Goal: Transaction & Acquisition: Purchase product/service

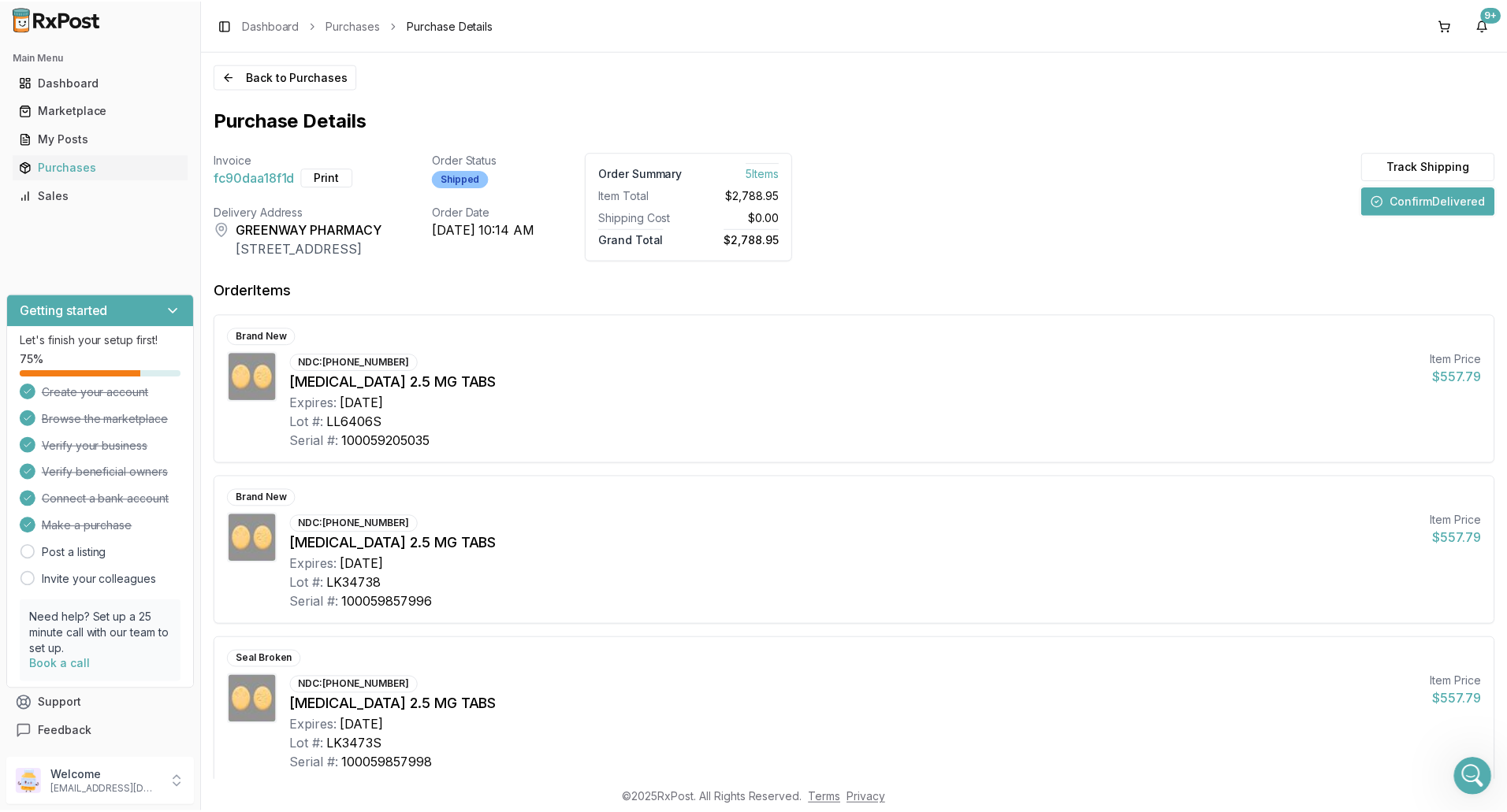
scroll to position [2, 0]
click at [74, 115] on div "Marketplace" at bounding box center [100, 110] width 163 height 16
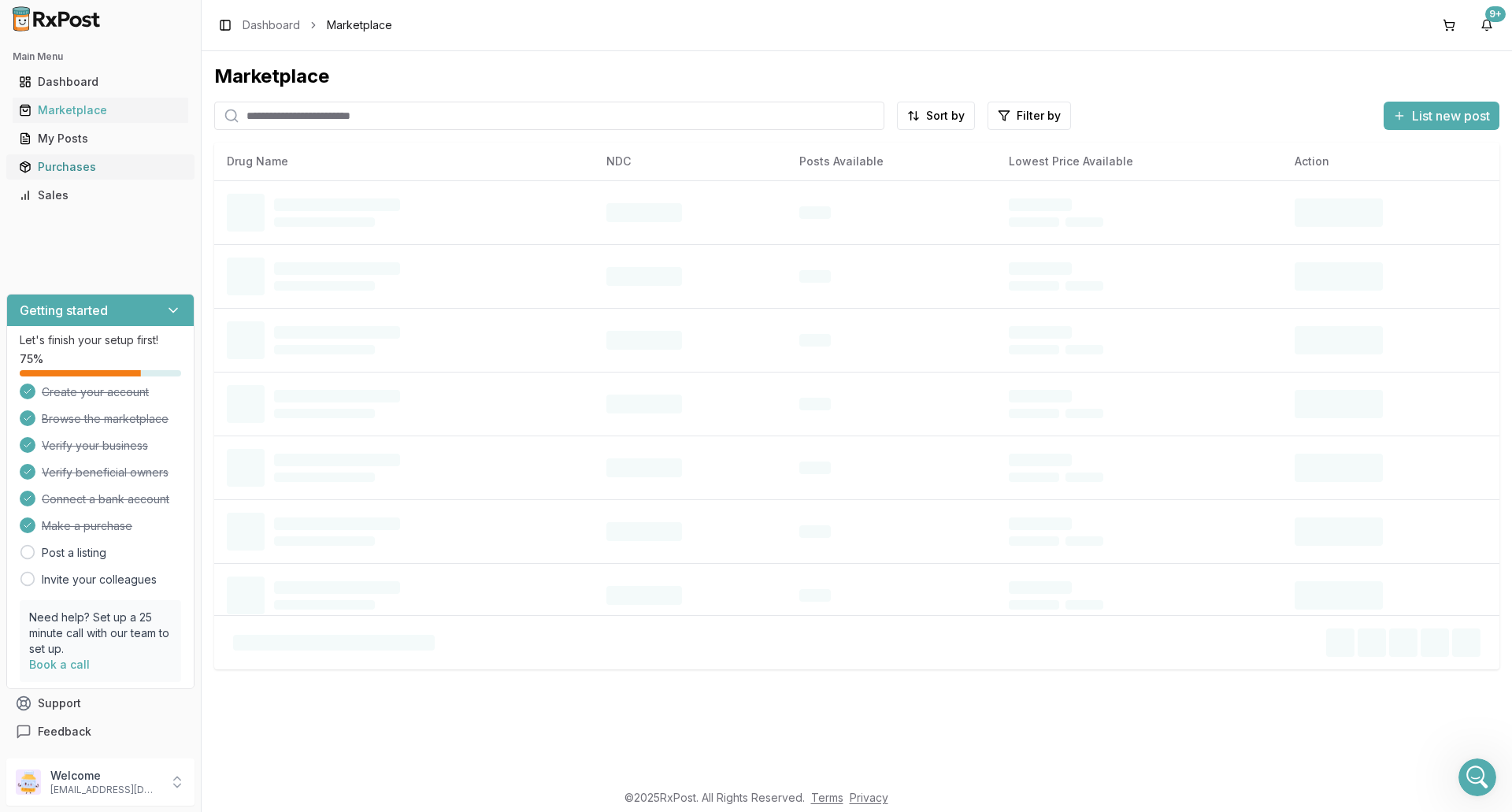
click at [72, 170] on div "Purchases" at bounding box center [100, 167] width 163 height 16
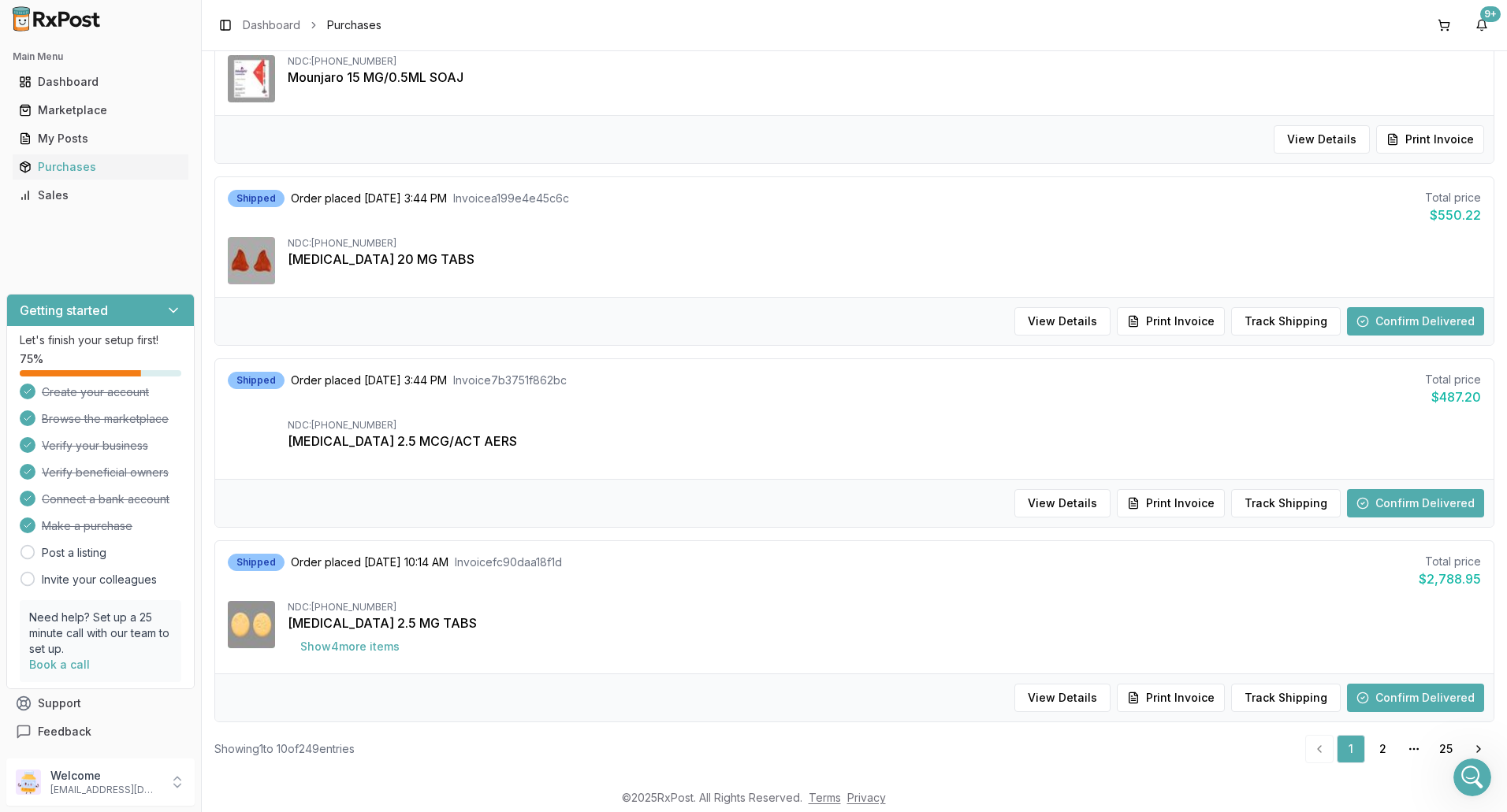
scroll to position [1384, 0]
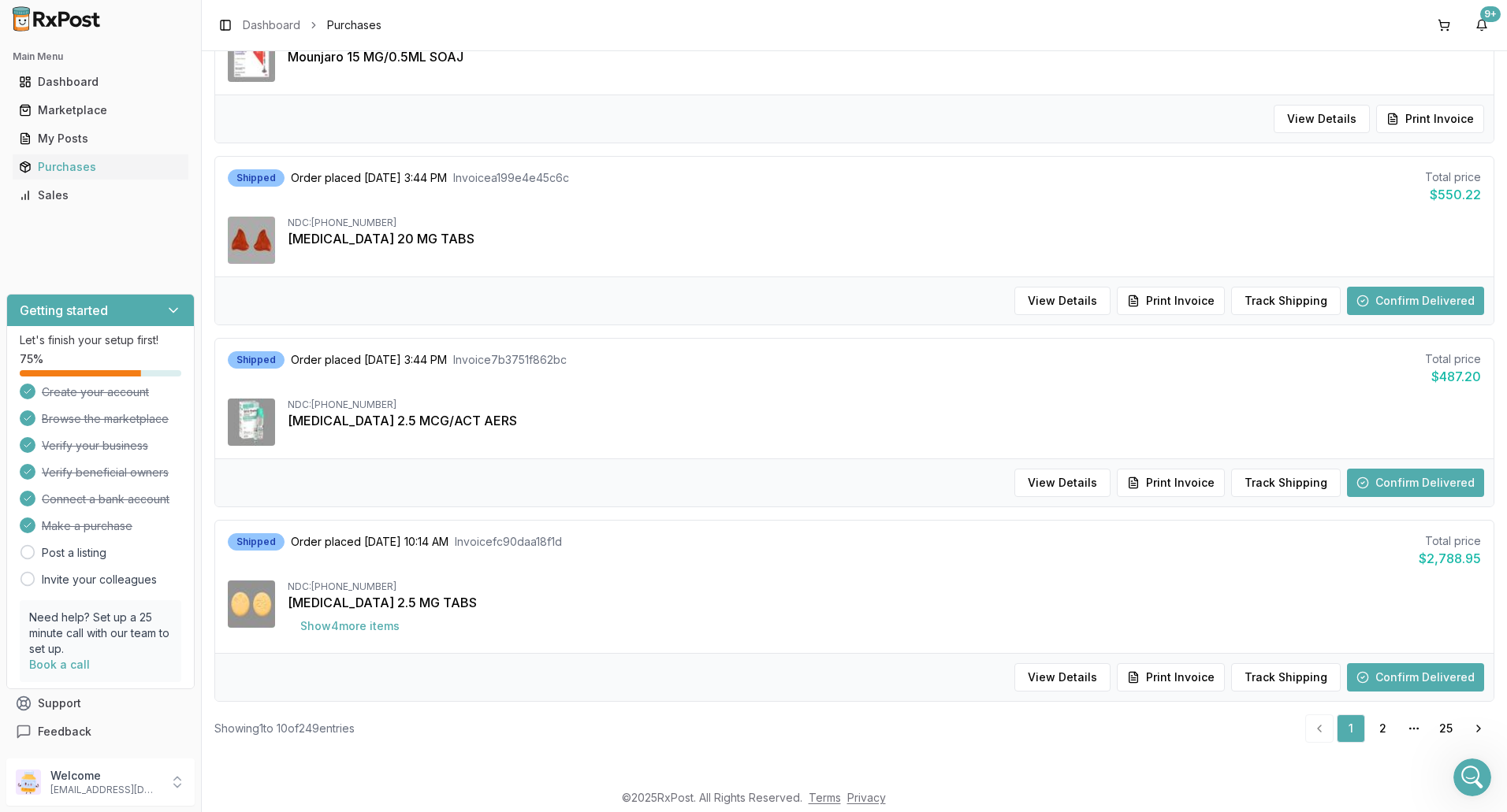
click at [1297, 692] on div "View Details Print Invoice Track Shipping Confirm Delivered" at bounding box center [853, 677] width 1278 height 48
click at [1289, 681] on button "Track Shipping" at bounding box center [1286, 677] width 110 height 29
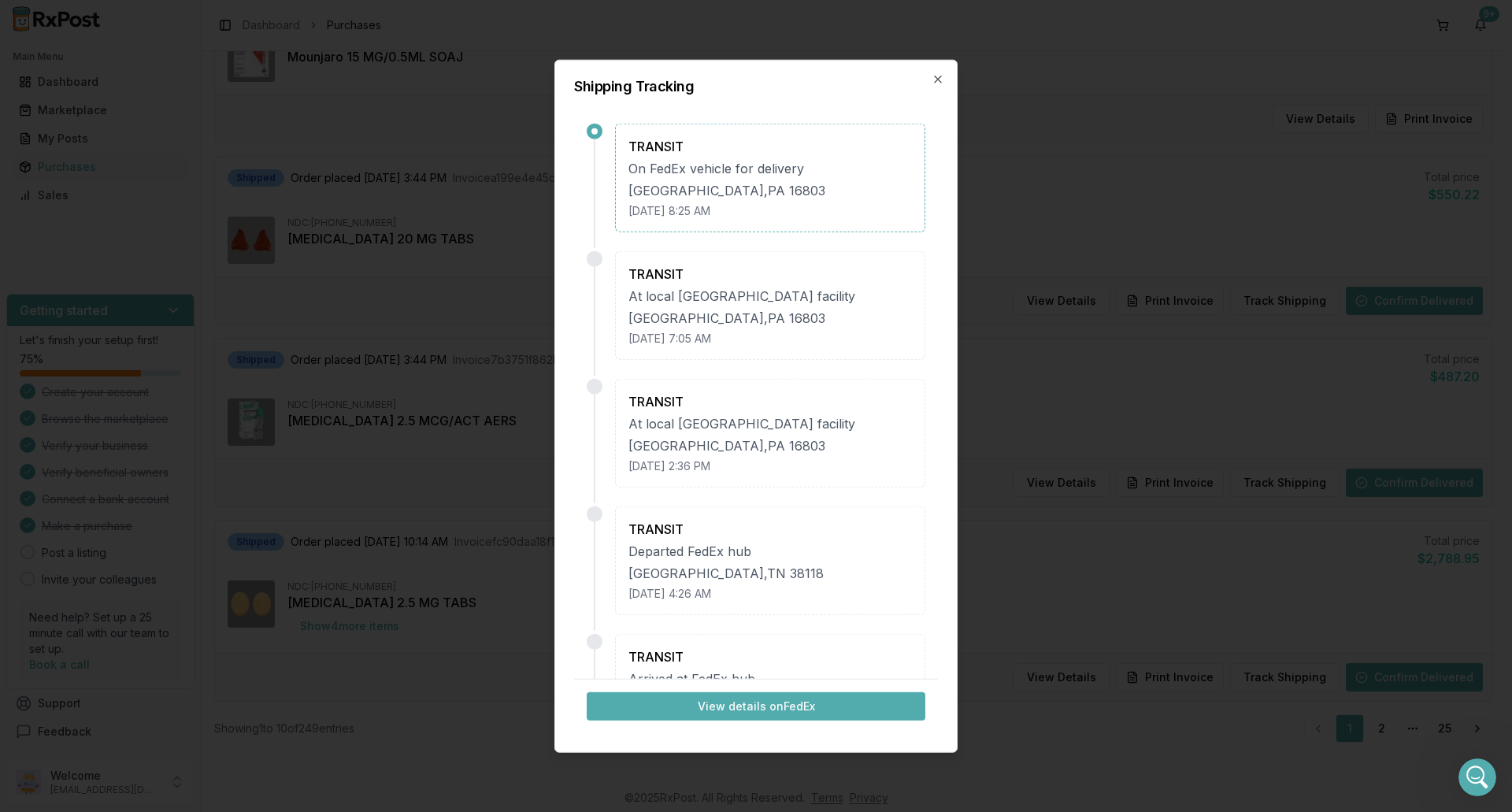
drag, startPoint x: 937, startPoint y: 81, endPoint x: 1332, endPoint y: 2, distance: 402.8
click at [946, 82] on div "Shipping Tracking TRANSIT On FedEx vehicle for delivery [GEOGRAPHIC_DATA] [DATE…" at bounding box center [756, 406] width 404 height 694
click at [934, 79] on icon "button" at bounding box center [938, 78] width 12 height 12
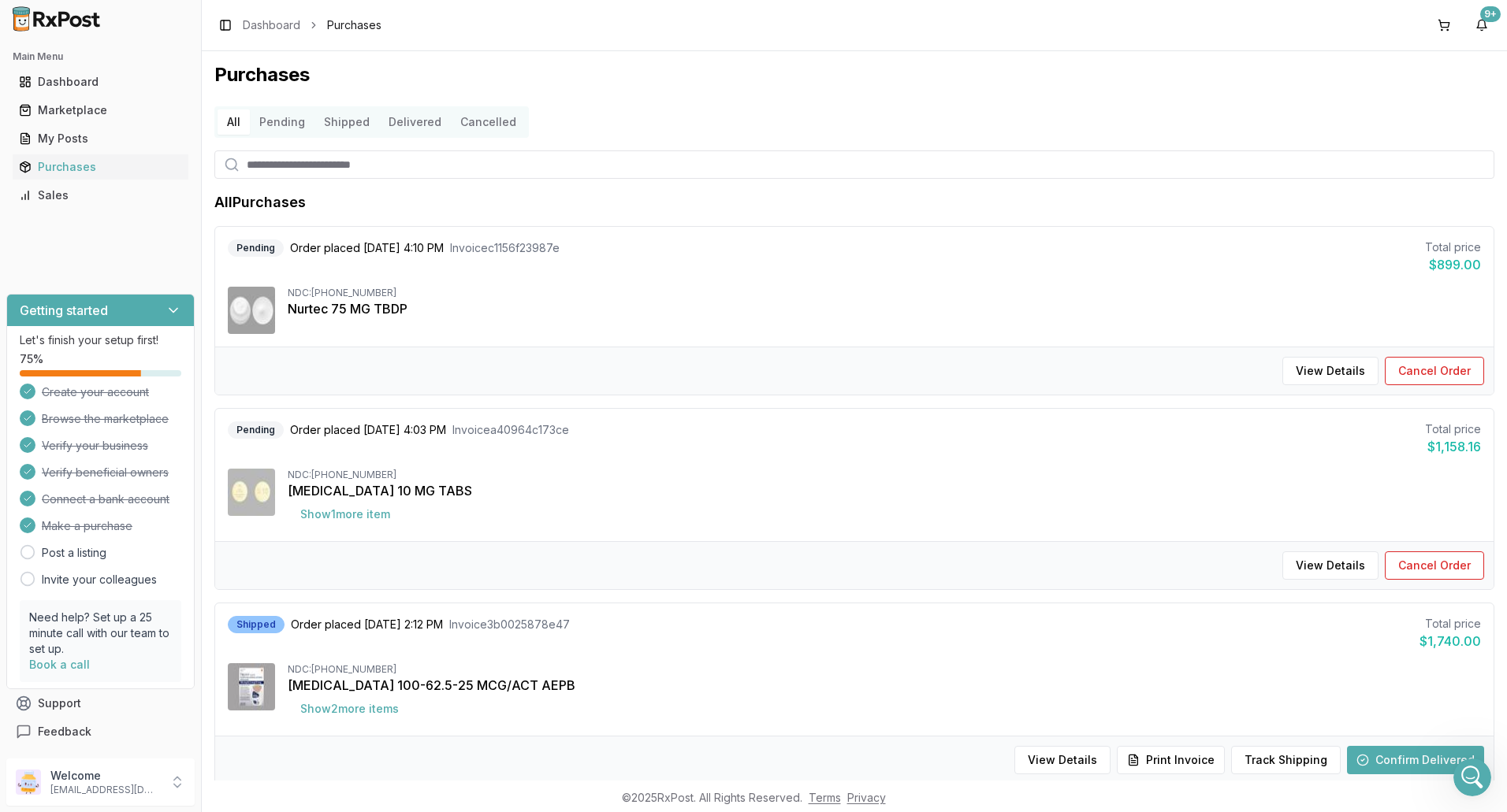
scroll to position [0, 0]
click at [324, 518] on button "Show 1 more item" at bounding box center [345, 516] width 115 height 29
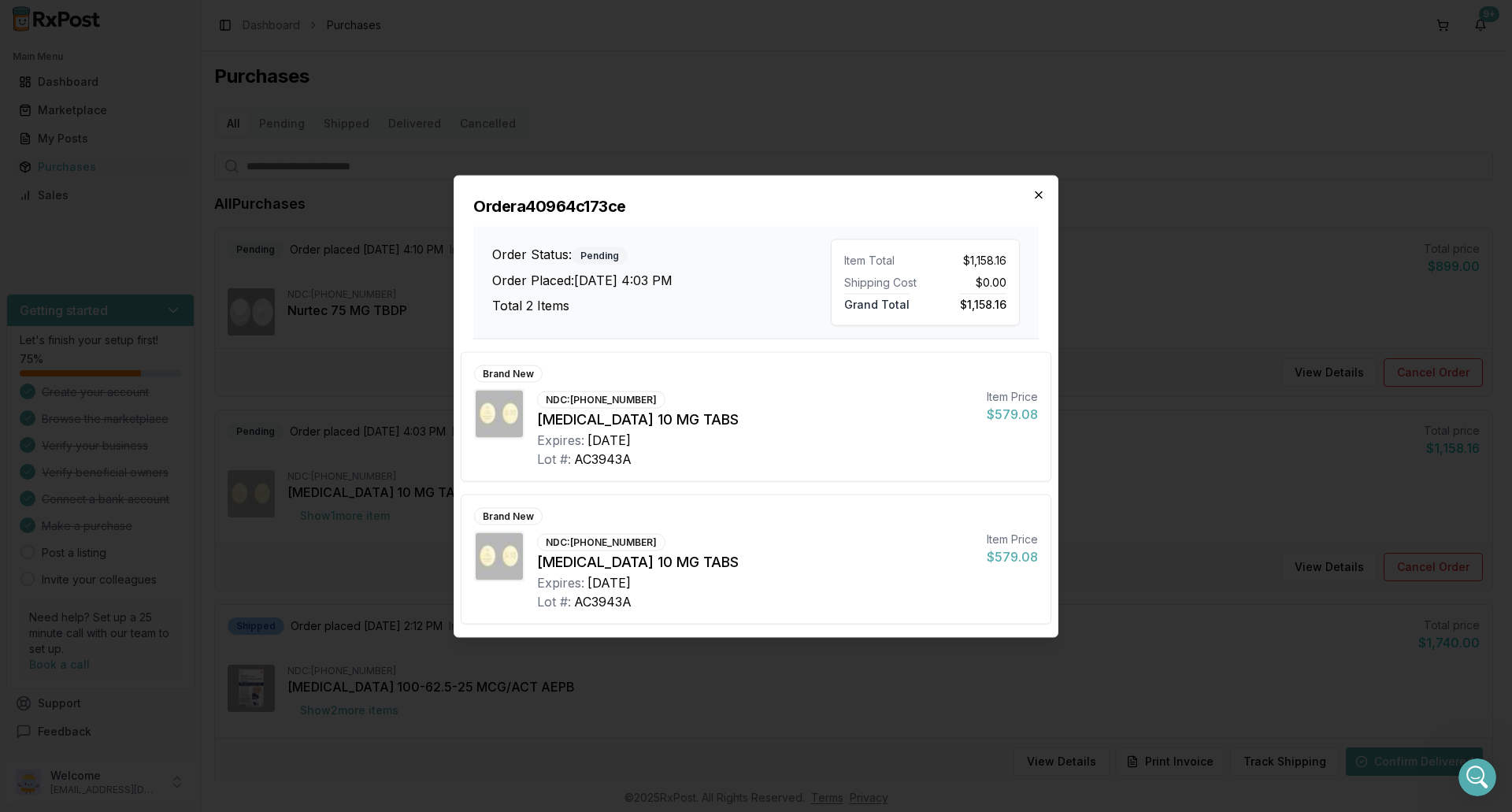
click at [1041, 191] on icon "button" at bounding box center [1038, 194] width 12 height 12
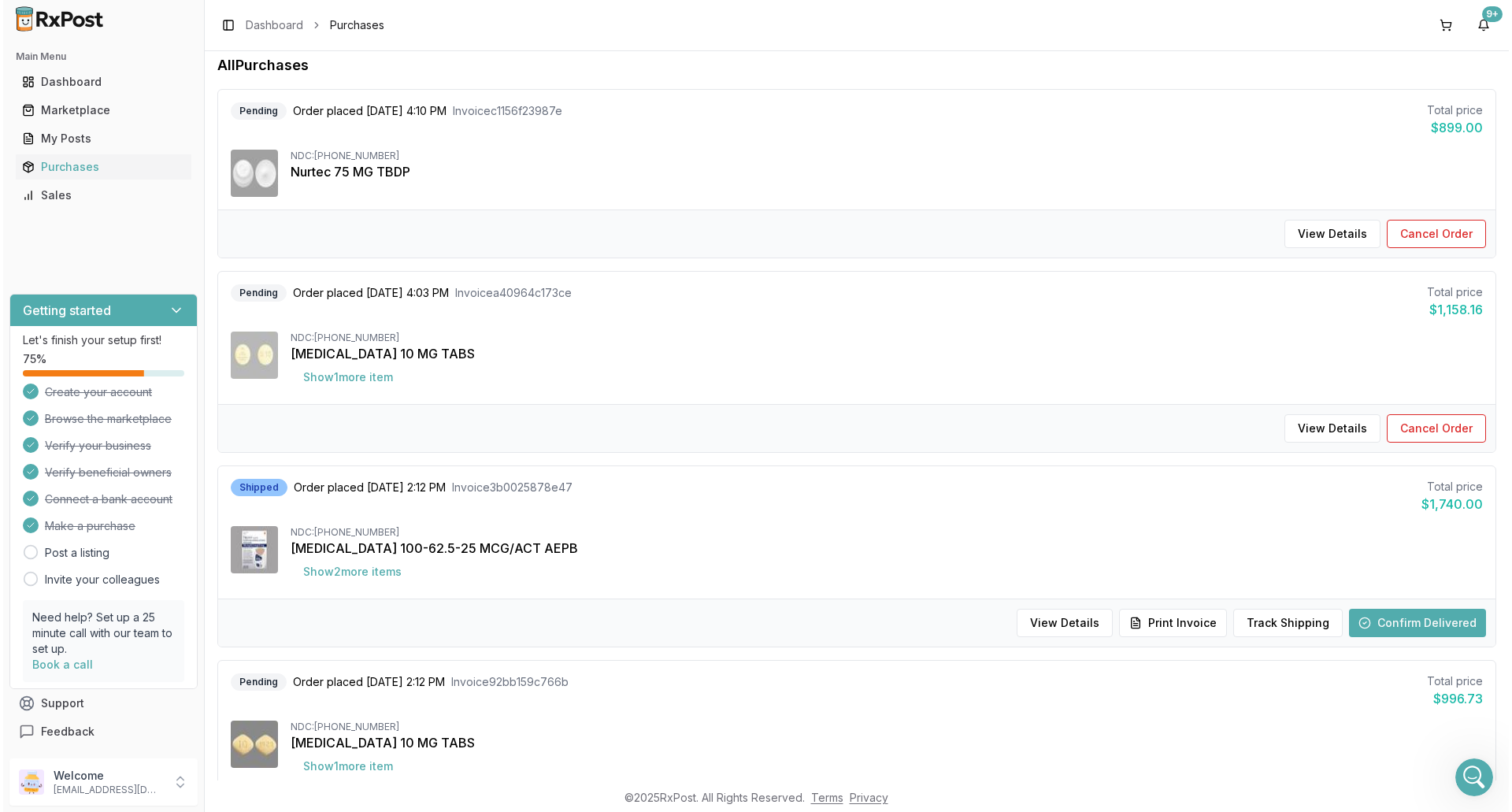
scroll to position [157, 0]
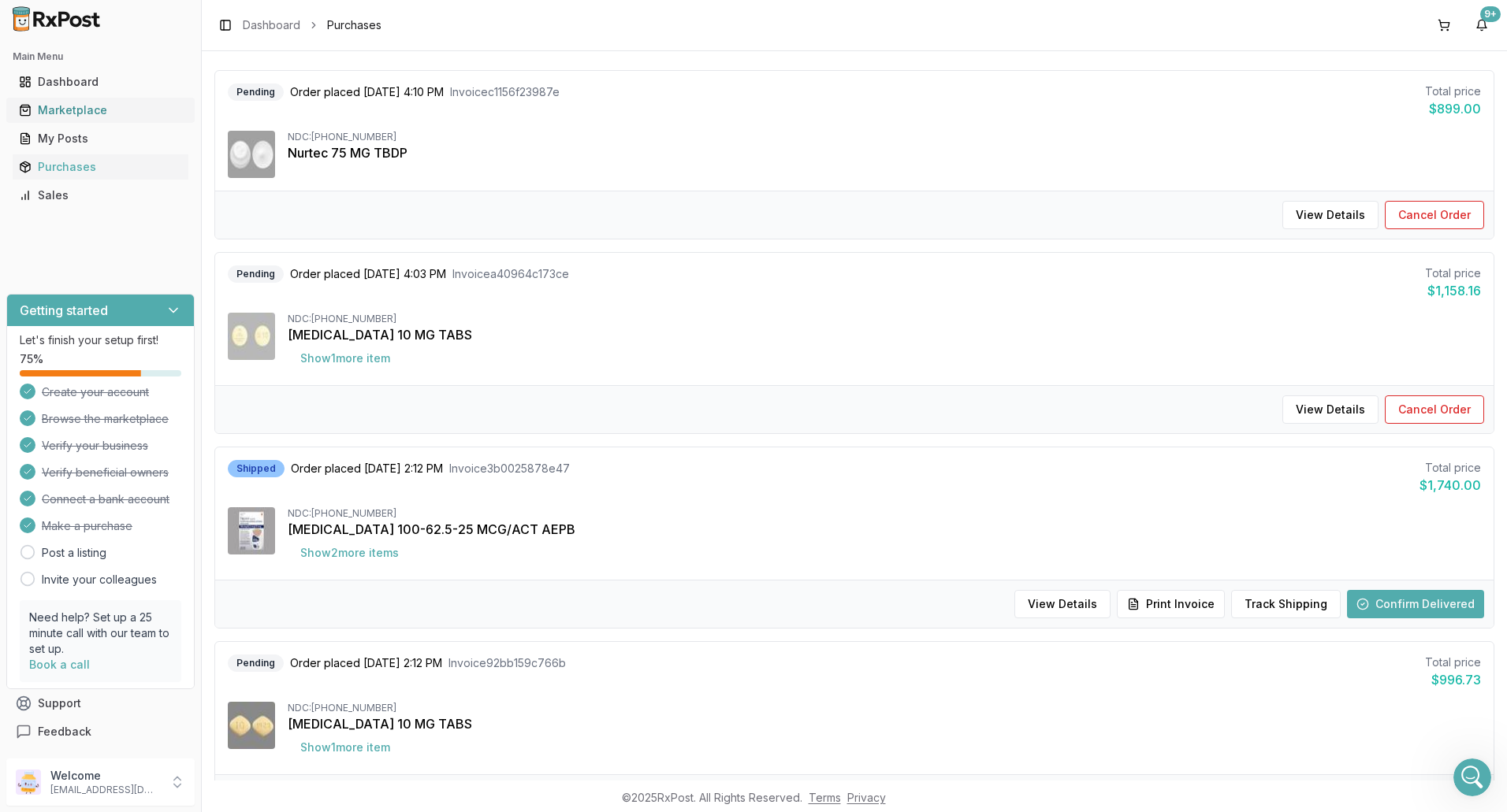
click at [61, 115] on div "Marketplace" at bounding box center [100, 110] width 163 height 16
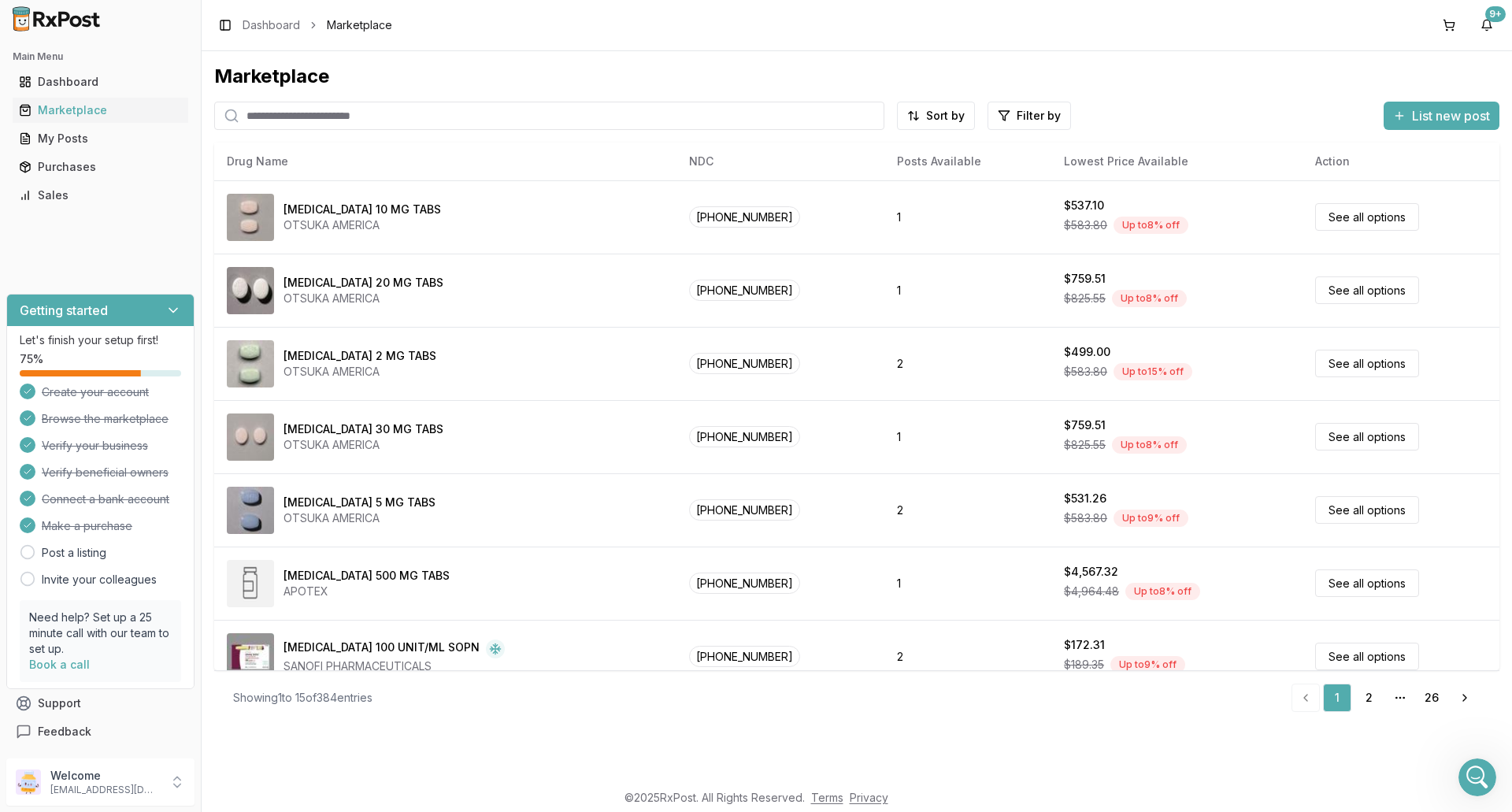
click at [266, 116] on input "search" at bounding box center [549, 116] width 671 height 29
click at [1444, 23] on button at bounding box center [1449, 25] width 25 height 25
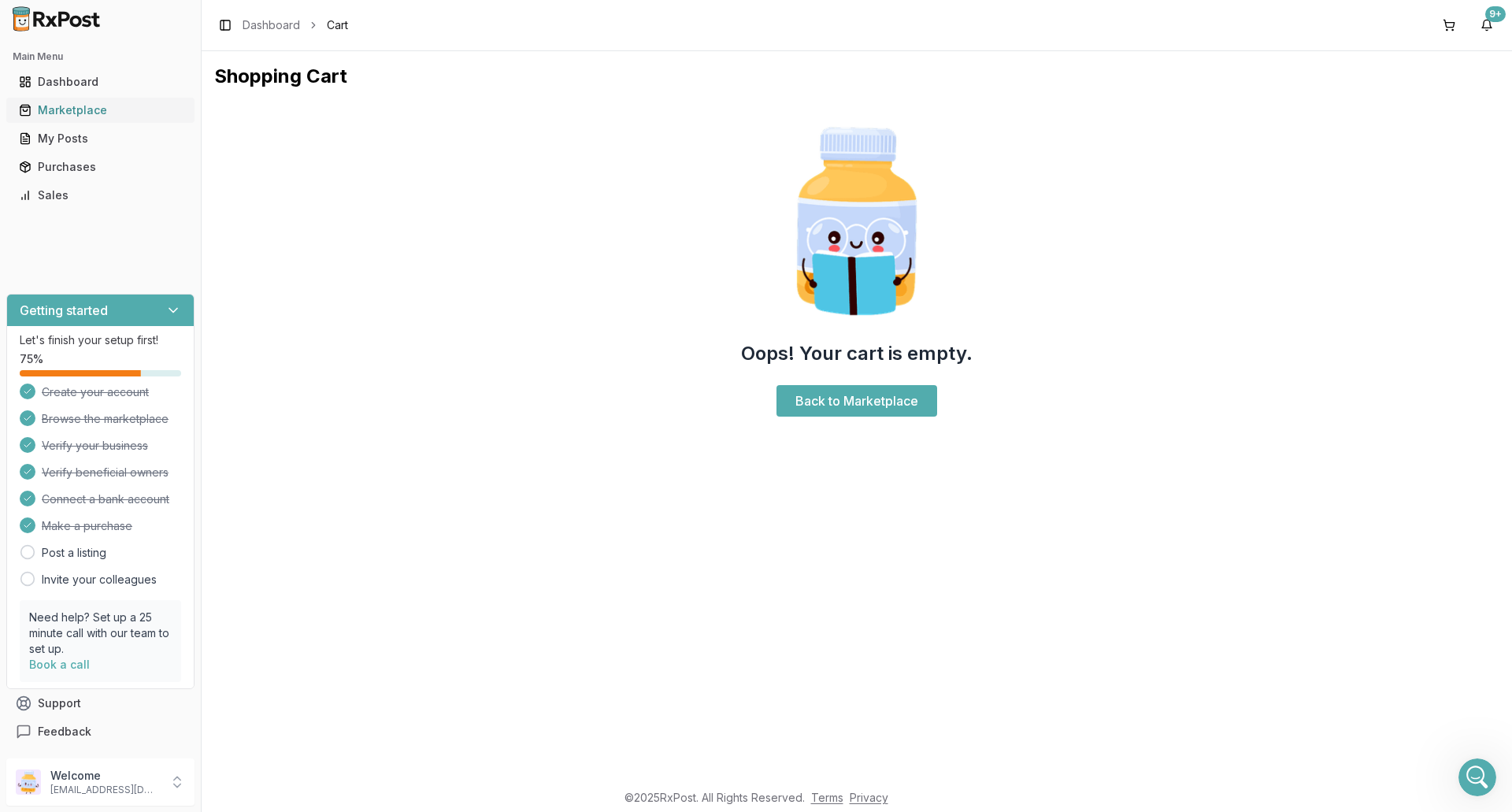
click at [69, 121] on link "Marketplace" at bounding box center [100, 111] width 176 height 29
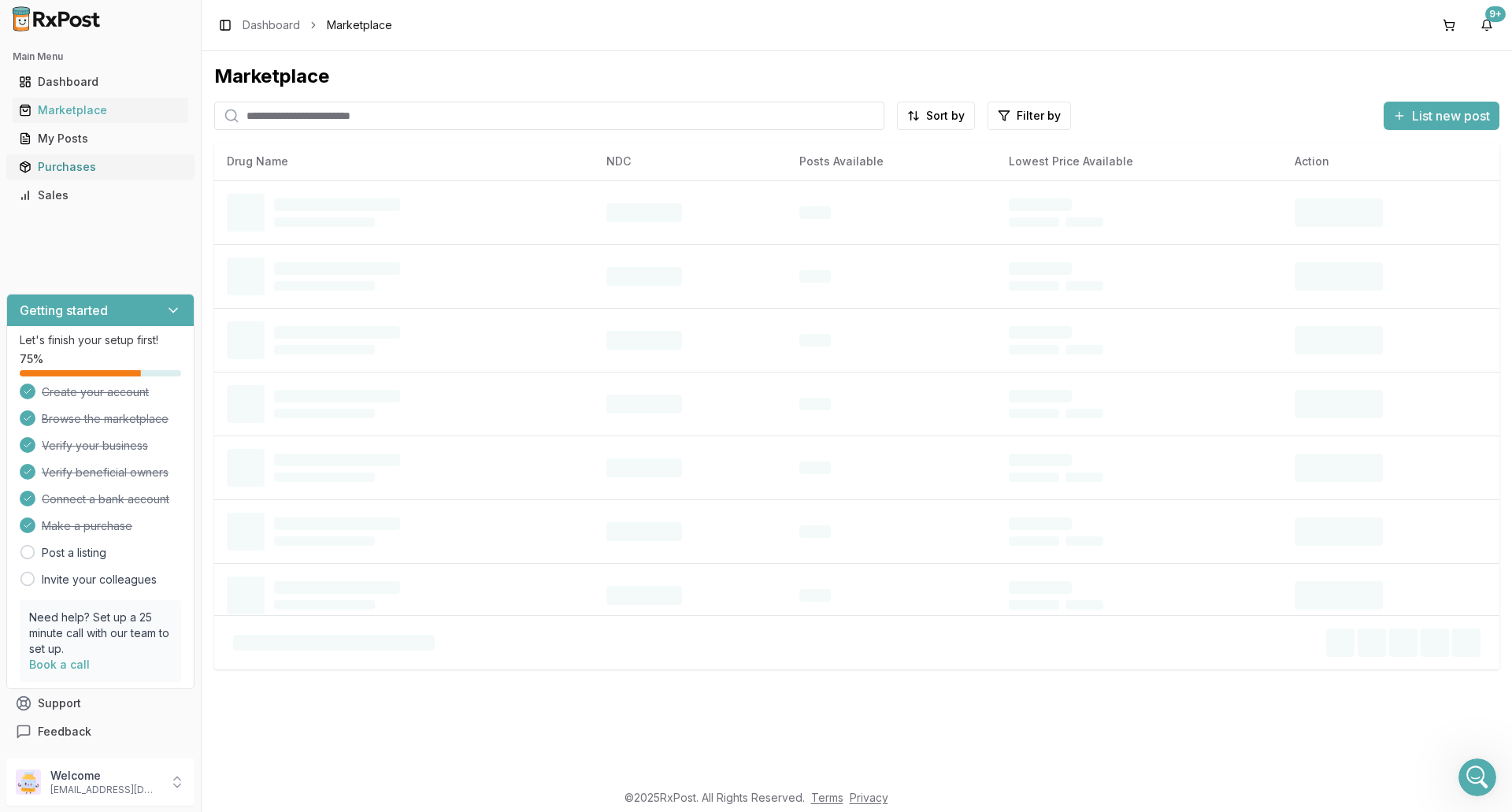
click at [69, 177] on link "Purchases" at bounding box center [100, 167] width 176 height 29
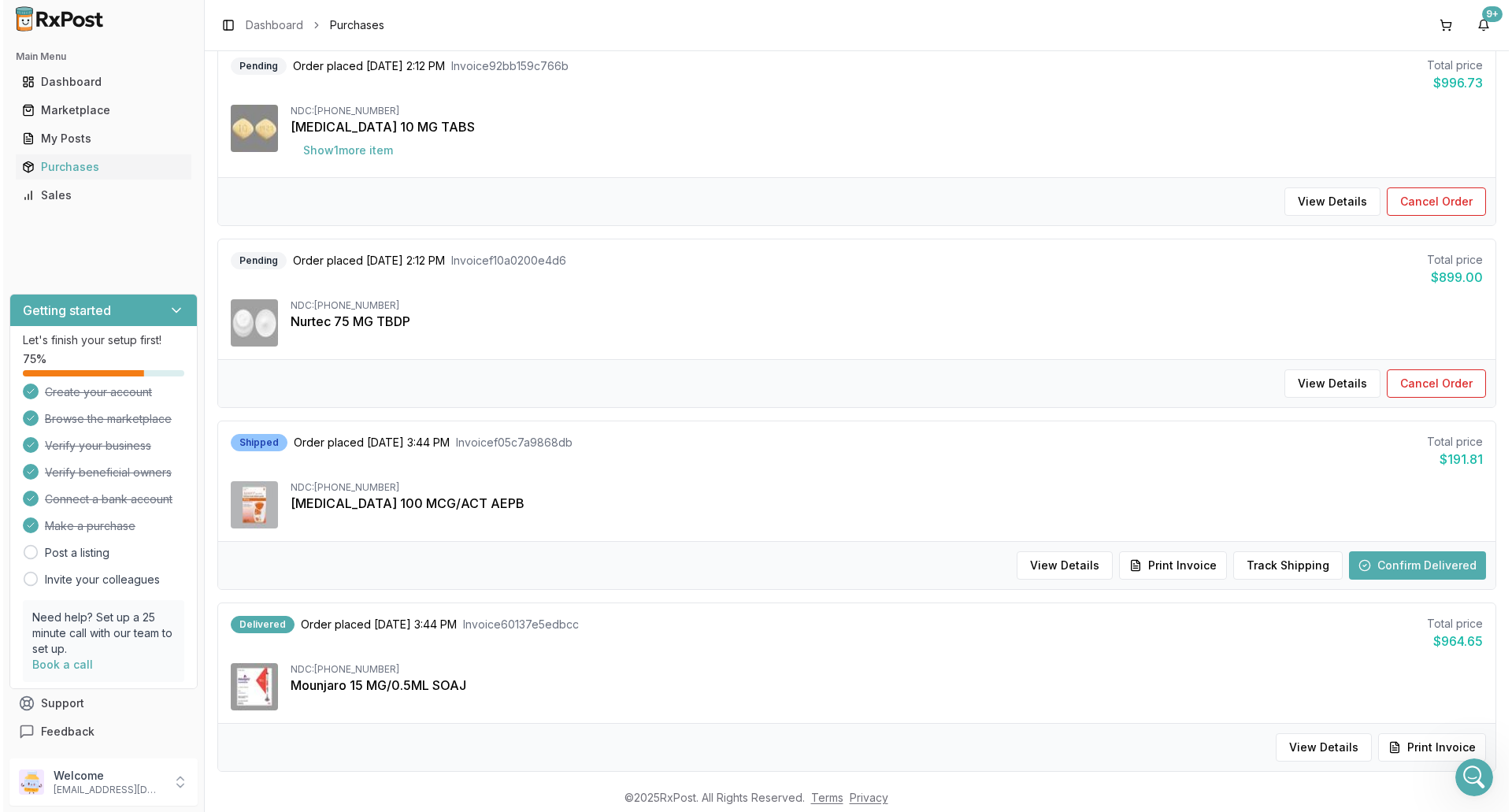
scroll to position [753, 0]
click at [71, 108] on div "Marketplace" at bounding box center [100, 110] width 163 height 16
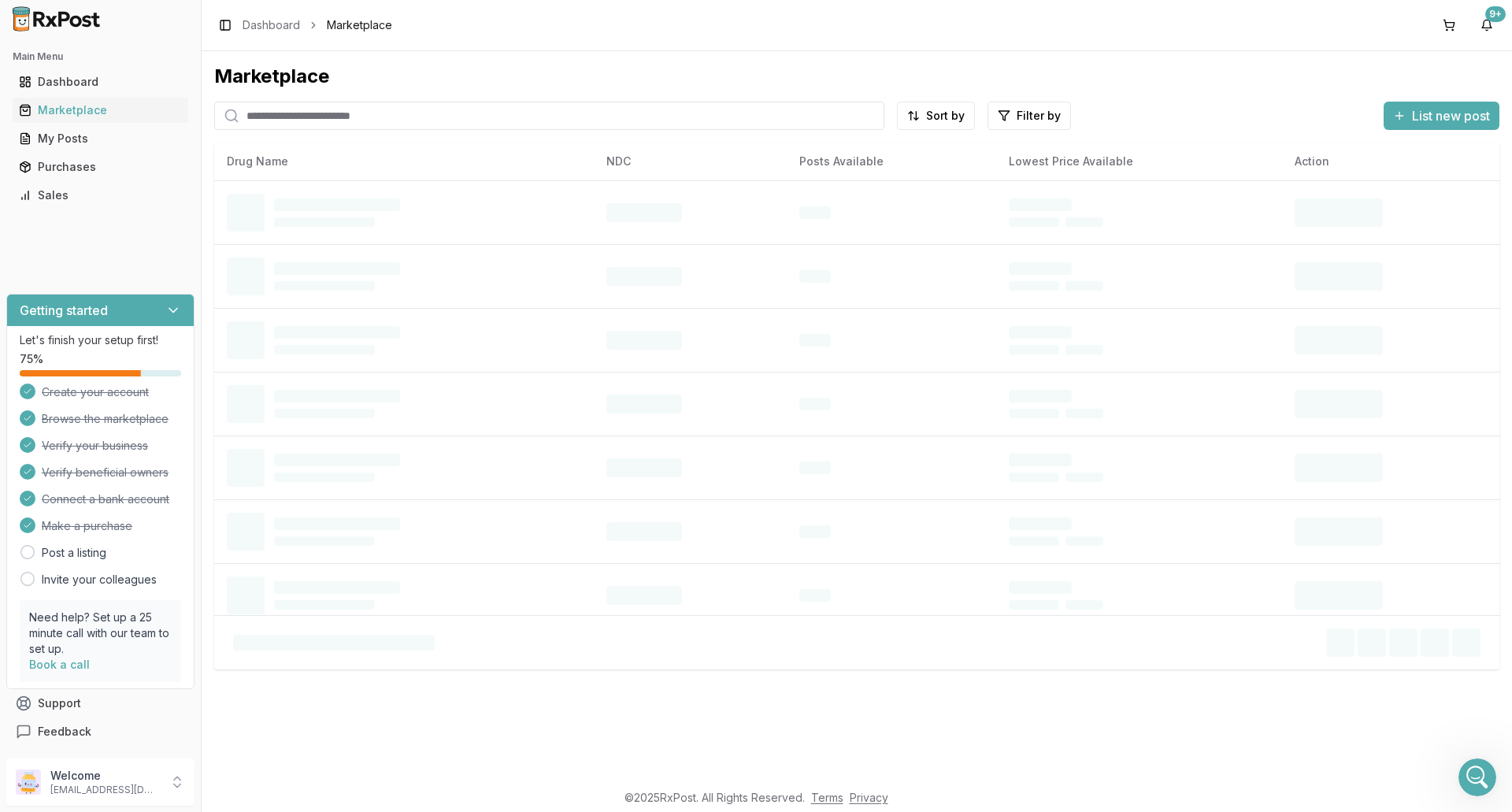
click at [437, 116] on input "search" at bounding box center [549, 116] width 671 height 29
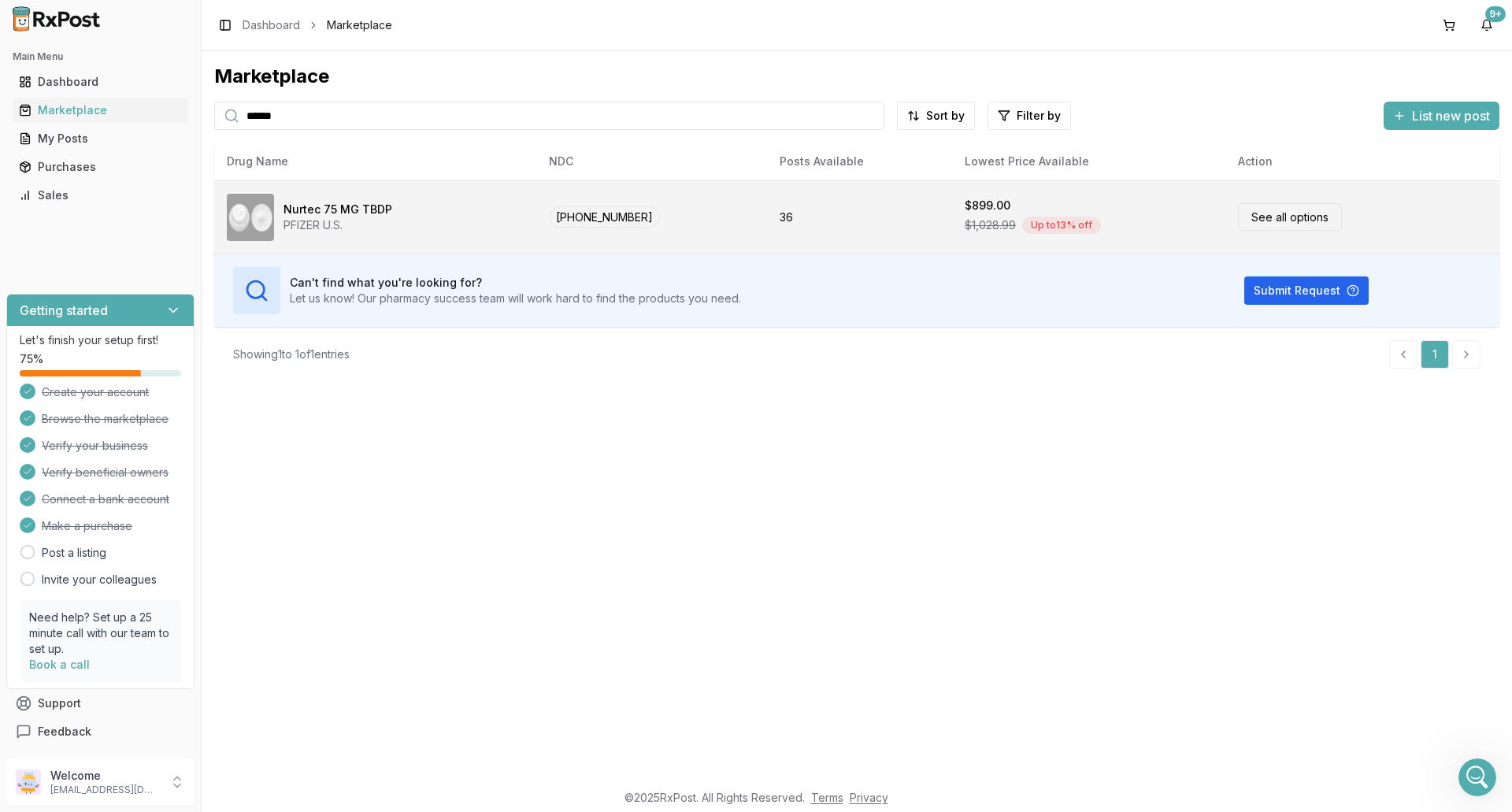
type input "******"
drag, startPoint x: 414, startPoint y: 220, endPoint x: 430, endPoint y: 212, distance: 17.9
click at [415, 220] on div "Nurtec 75 MG TBDP PFIZER U.S." at bounding box center [375, 218] width 297 height 48
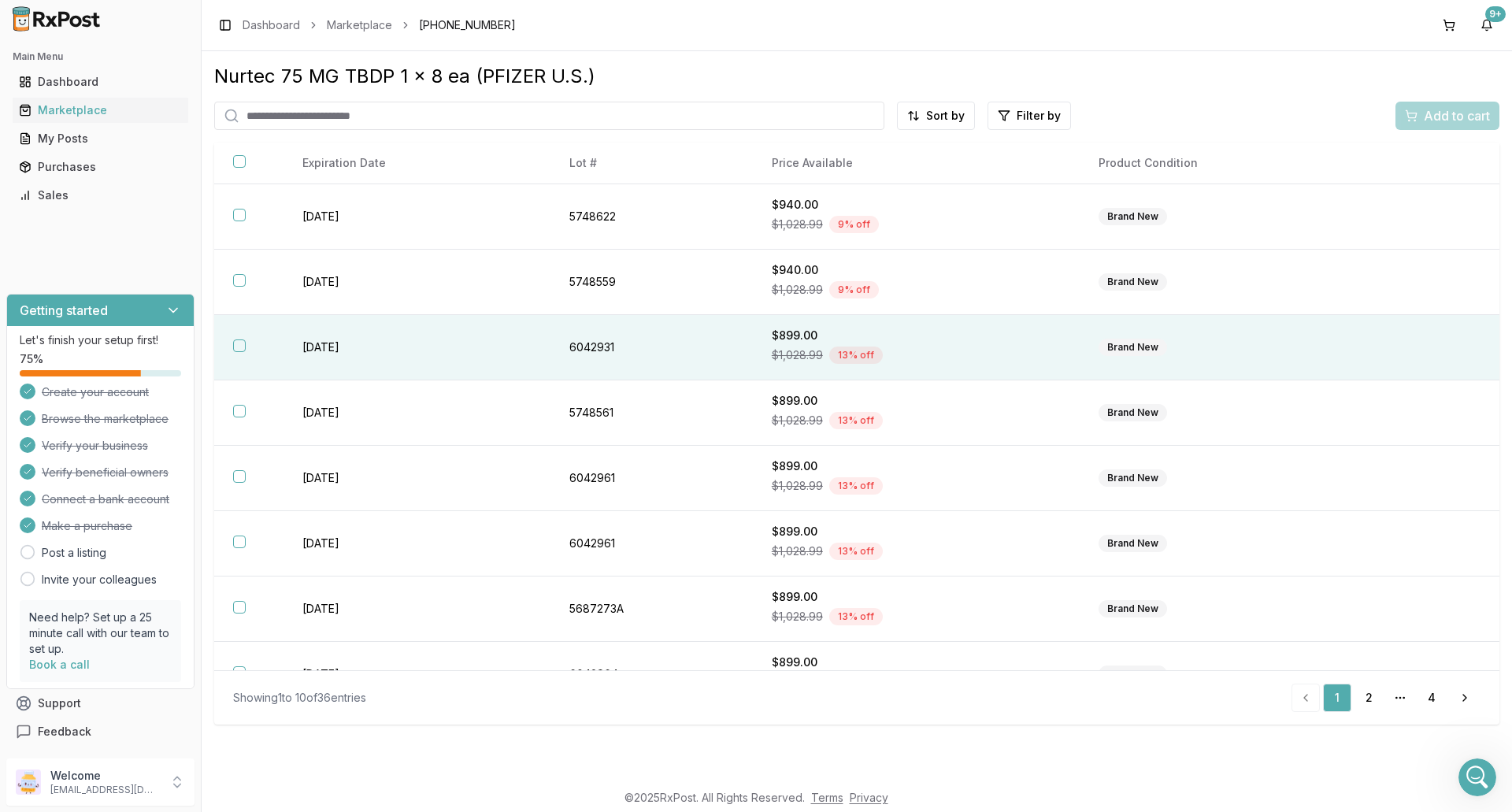
click at [947, 332] on div "$899.00" at bounding box center [917, 335] width 290 height 16
click at [1457, 115] on span "Add to cart" at bounding box center [1457, 115] width 66 height 19
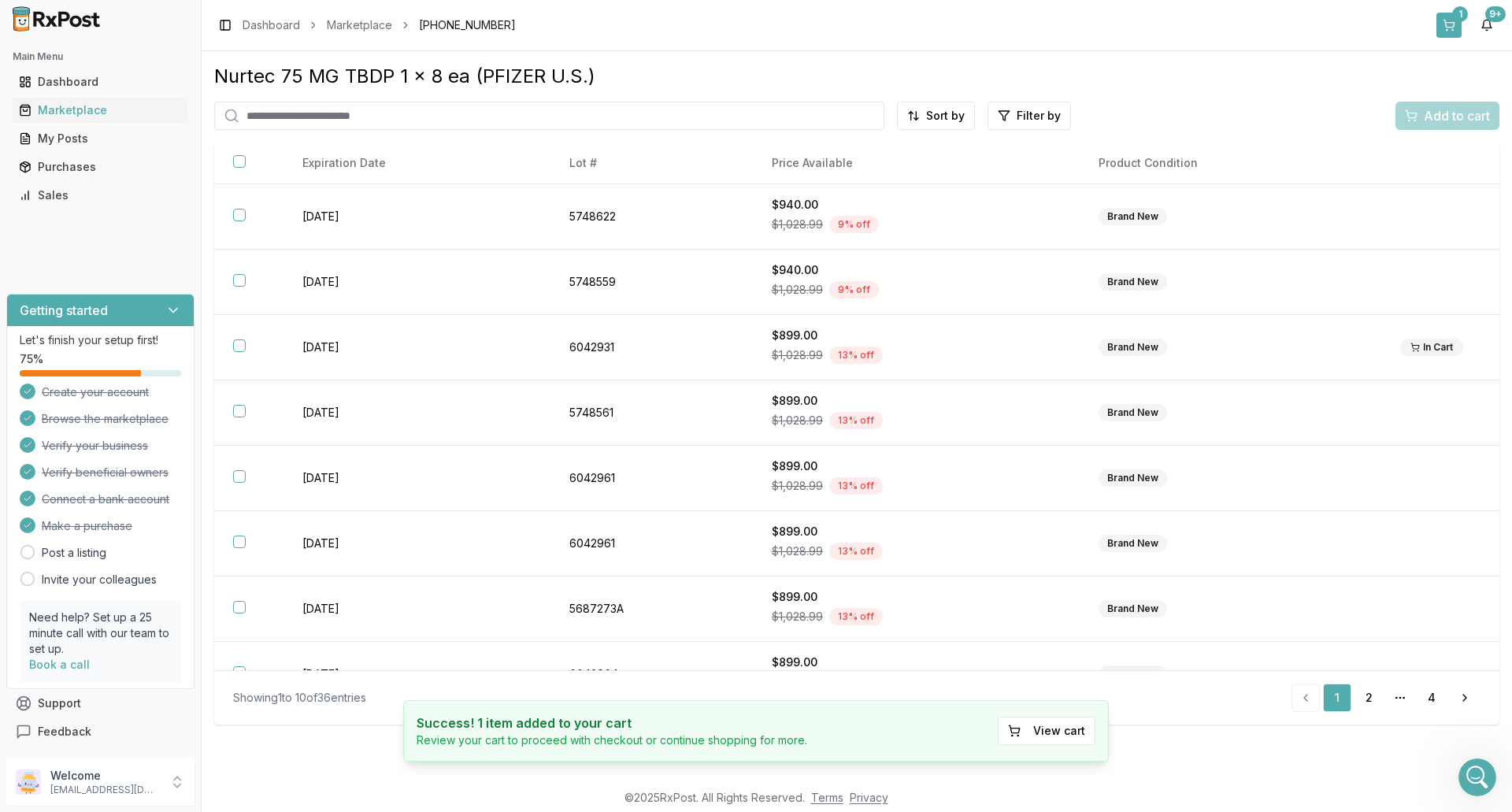
click at [1451, 23] on button "1" at bounding box center [1449, 25] width 25 height 25
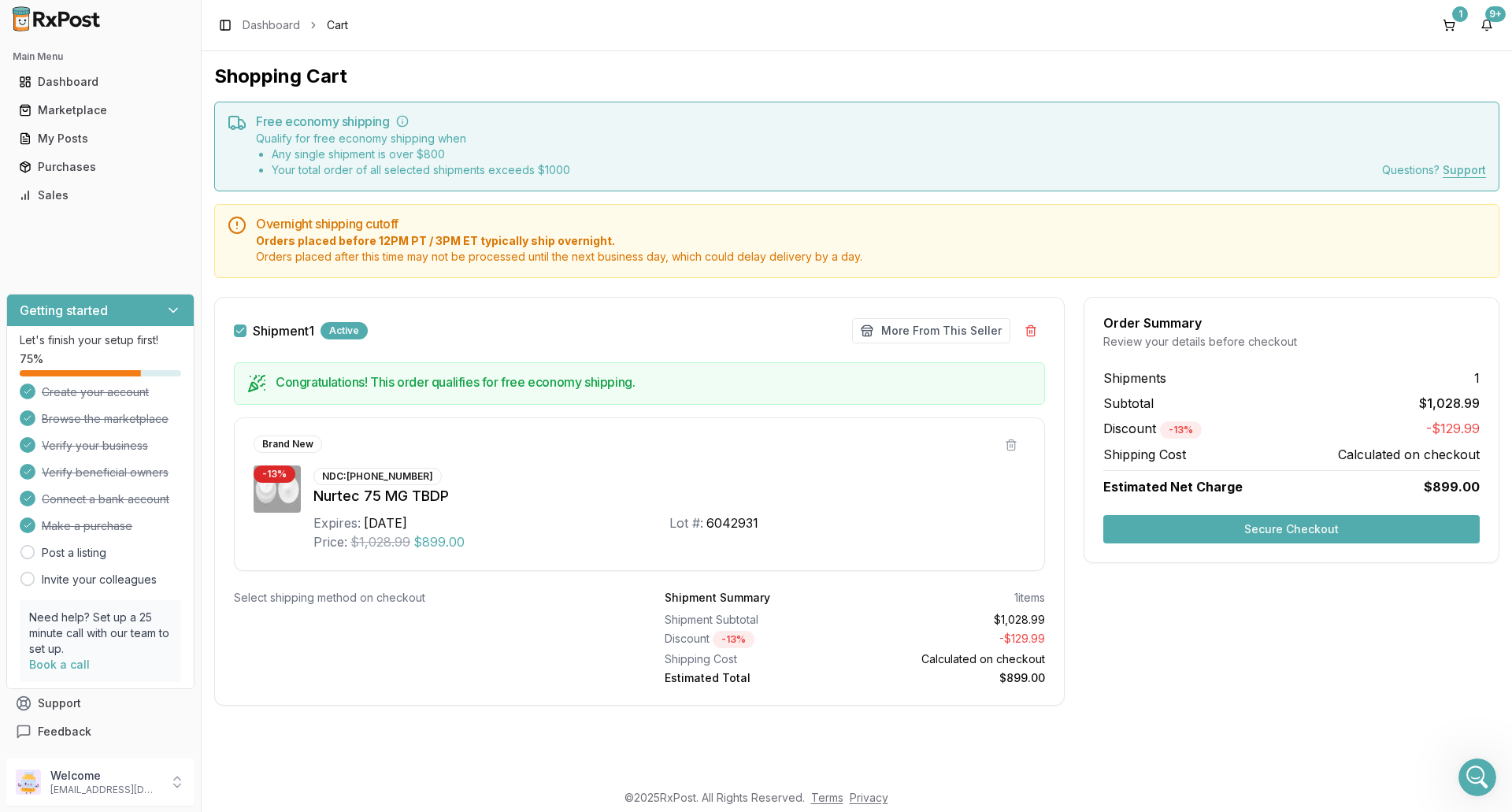
click at [1335, 524] on button "Secure Checkout" at bounding box center [1292, 530] width 377 height 29
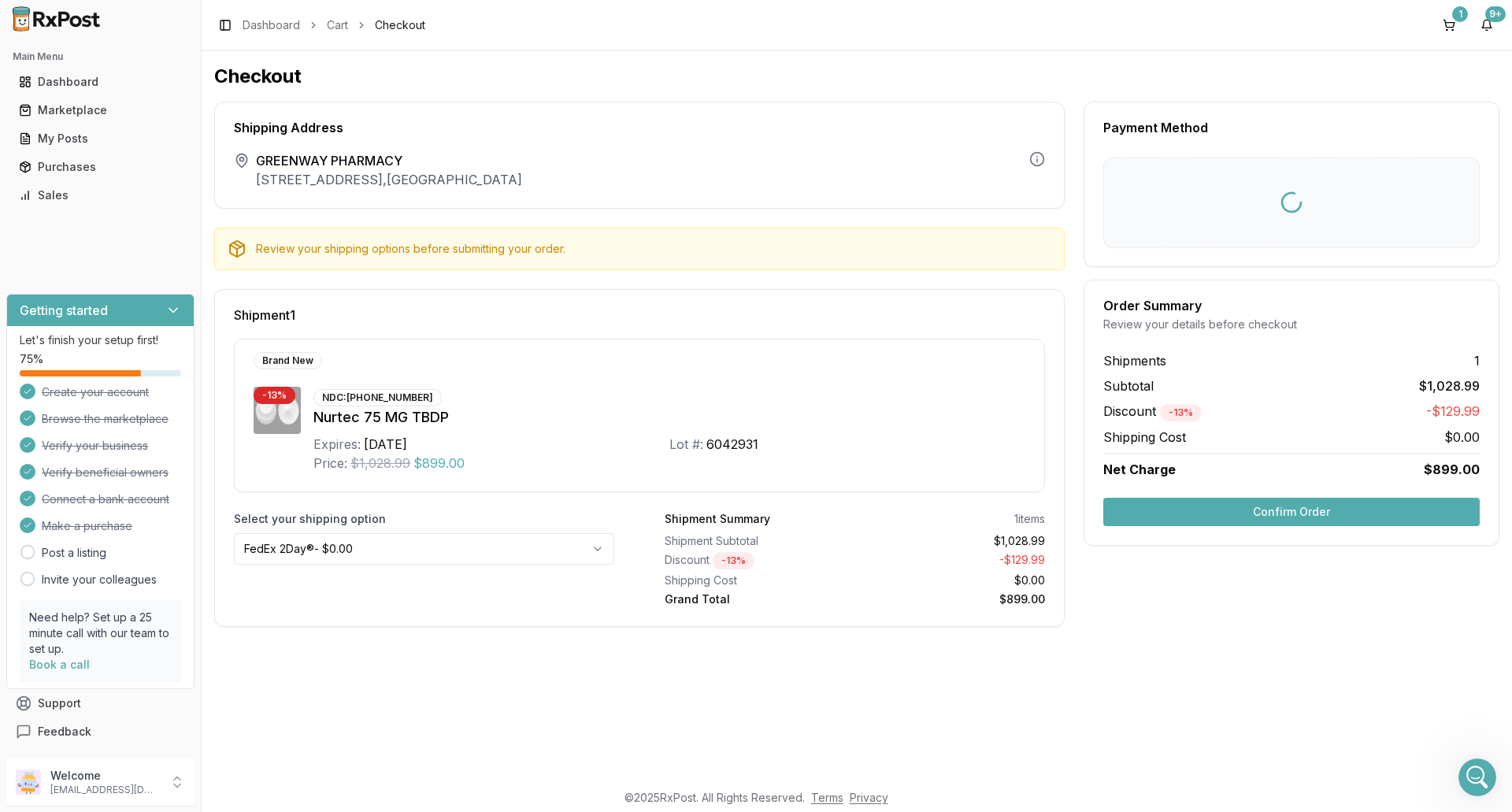
click at [1311, 509] on button "Confirm Order" at bounding box center [1292, 512] width 377 height 29
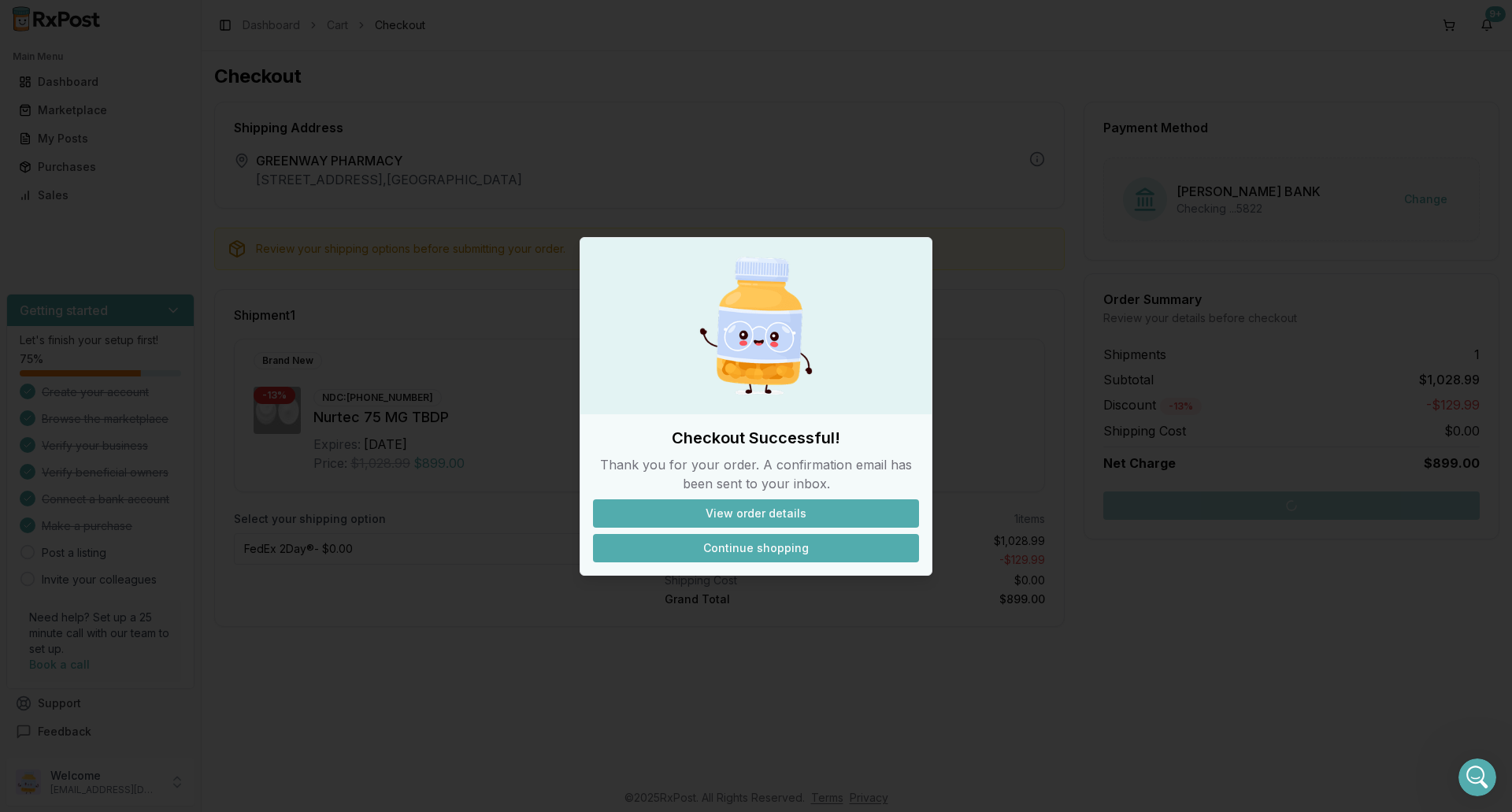
click at [796, 552] on button "Continue shopping" at bounding box center [756, 549] width 326 height 29
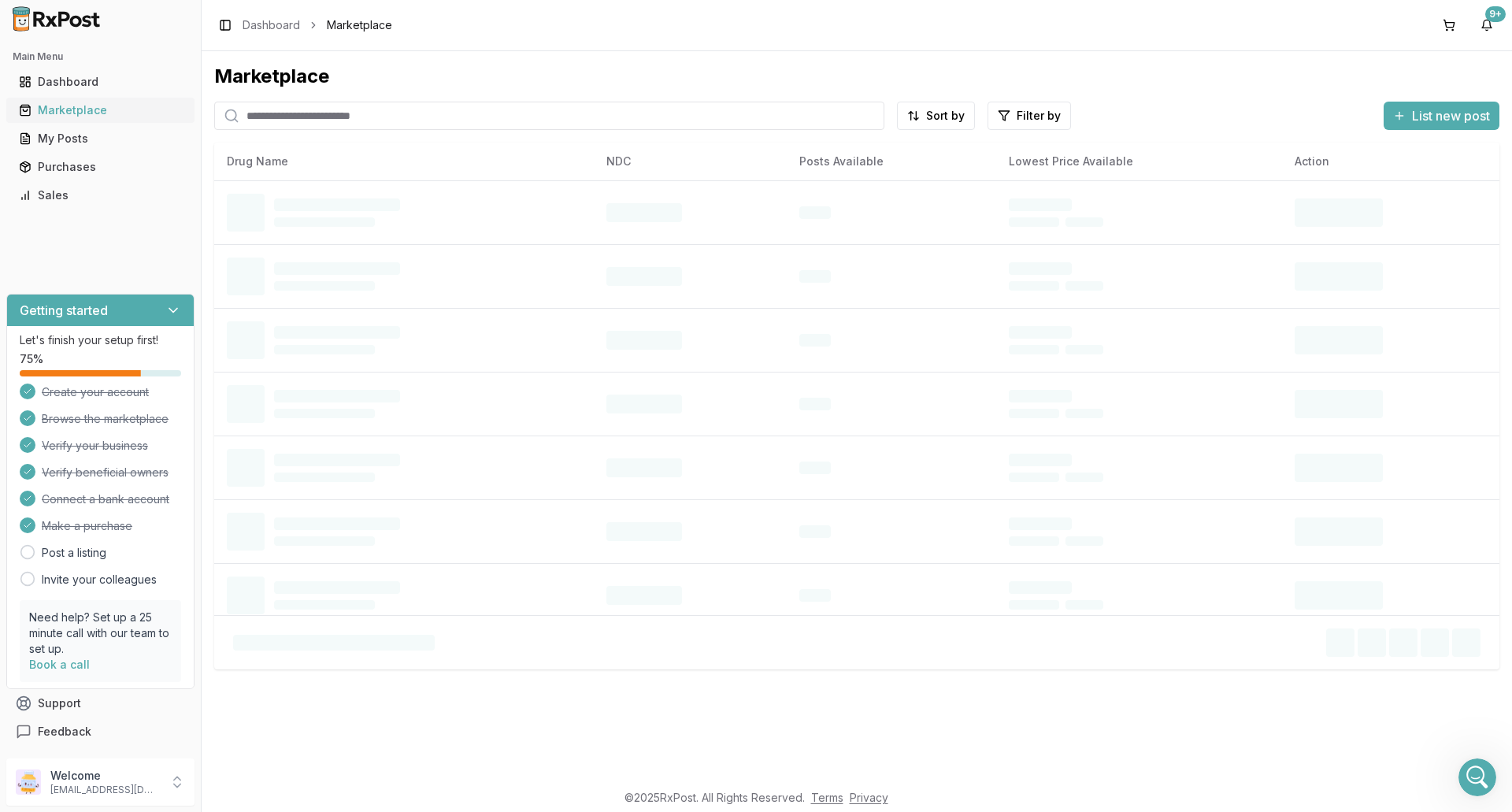
drag, startPoint x: 76, startPoint y: 102, endPoint x: 129, endPoint y: 102, distance: 53.0
click at [76, 102] on div "Marketplace" at bounding box center [100, 110] width 163 height 16
click at [286, 112] on input "search" at bounding box center [549, 116] width 671 height 29
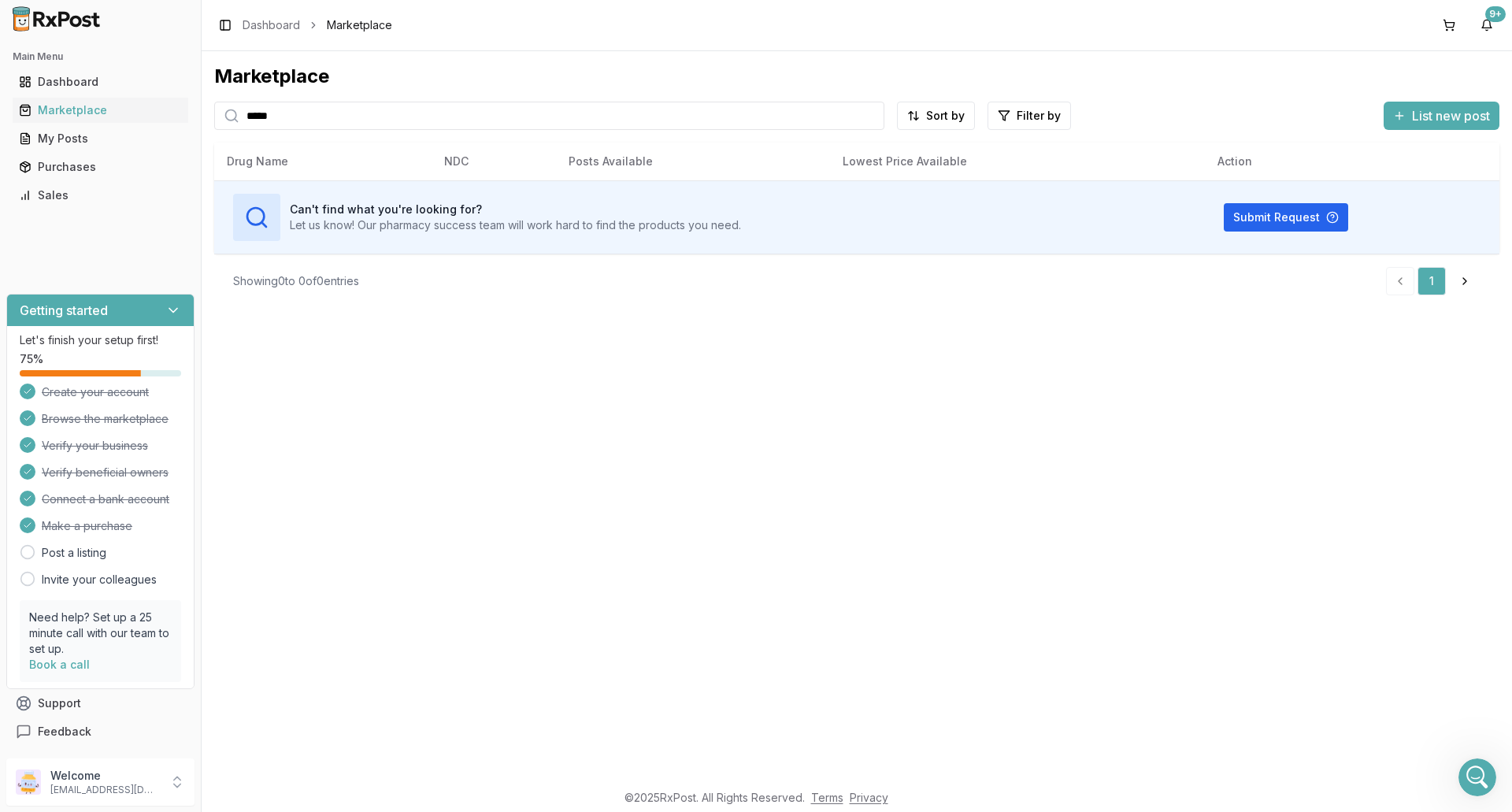
type input "******"
drag, startPoint x: 300, startPoint y: 127, endPoint x: 145, endPoint y: 133, distance: 155.1
click at [162, 128] on div "Main Menu Dashboard Marketplace My Posts Purchases Sales Getting started Let's …" at bounding box center [756, 406] width 1512 height 812
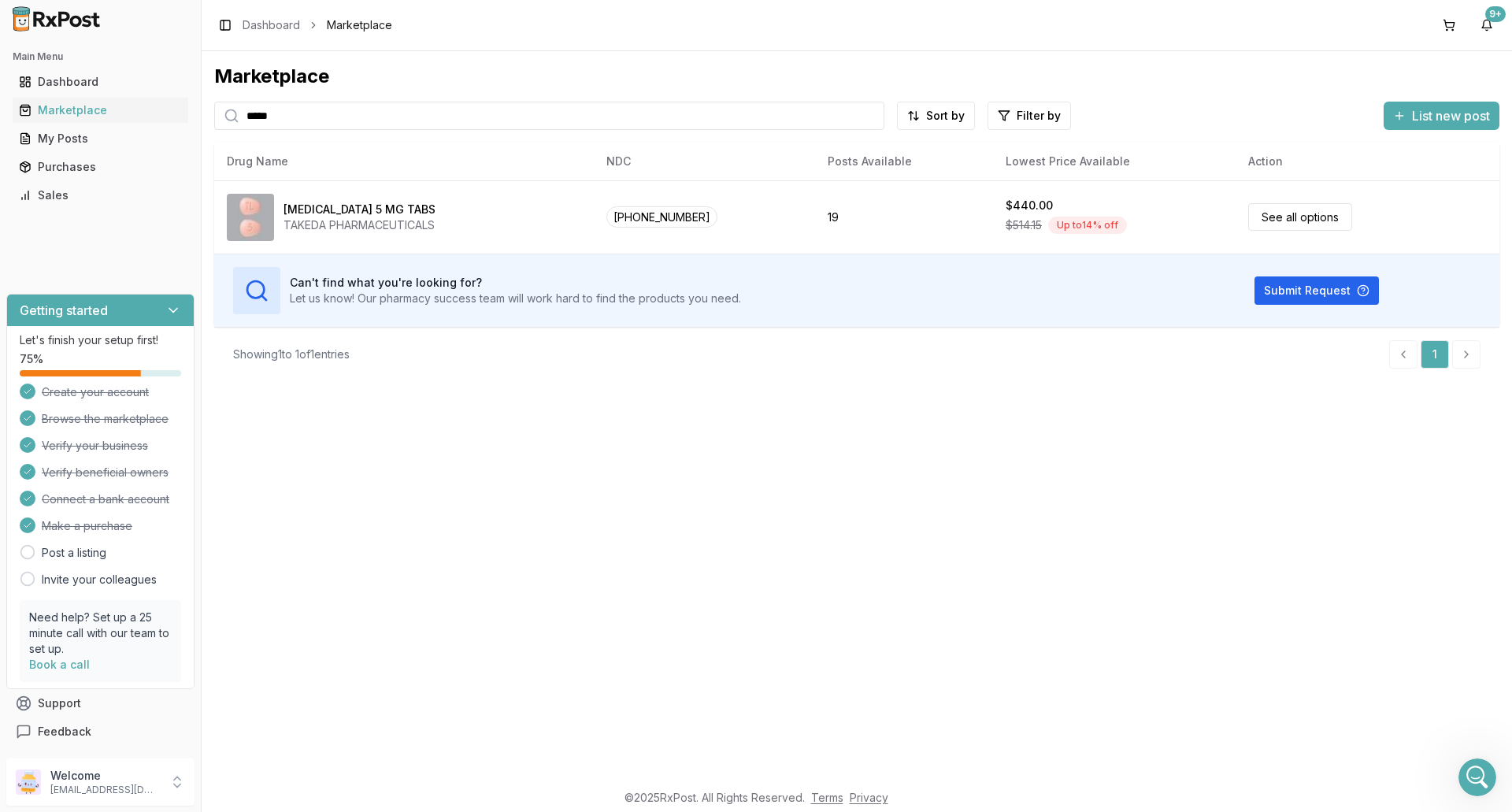
drag, startPoint x: 287, startPoint y: 122, endPoint x: 218, endPoint y: 121, distance: 69.0
click at [218, 121] on div "*****" at bounding box center [549, 116] width 671 height 29
type input "*****"
